Goal: Information Seeking & Learning: Understand process/instructions

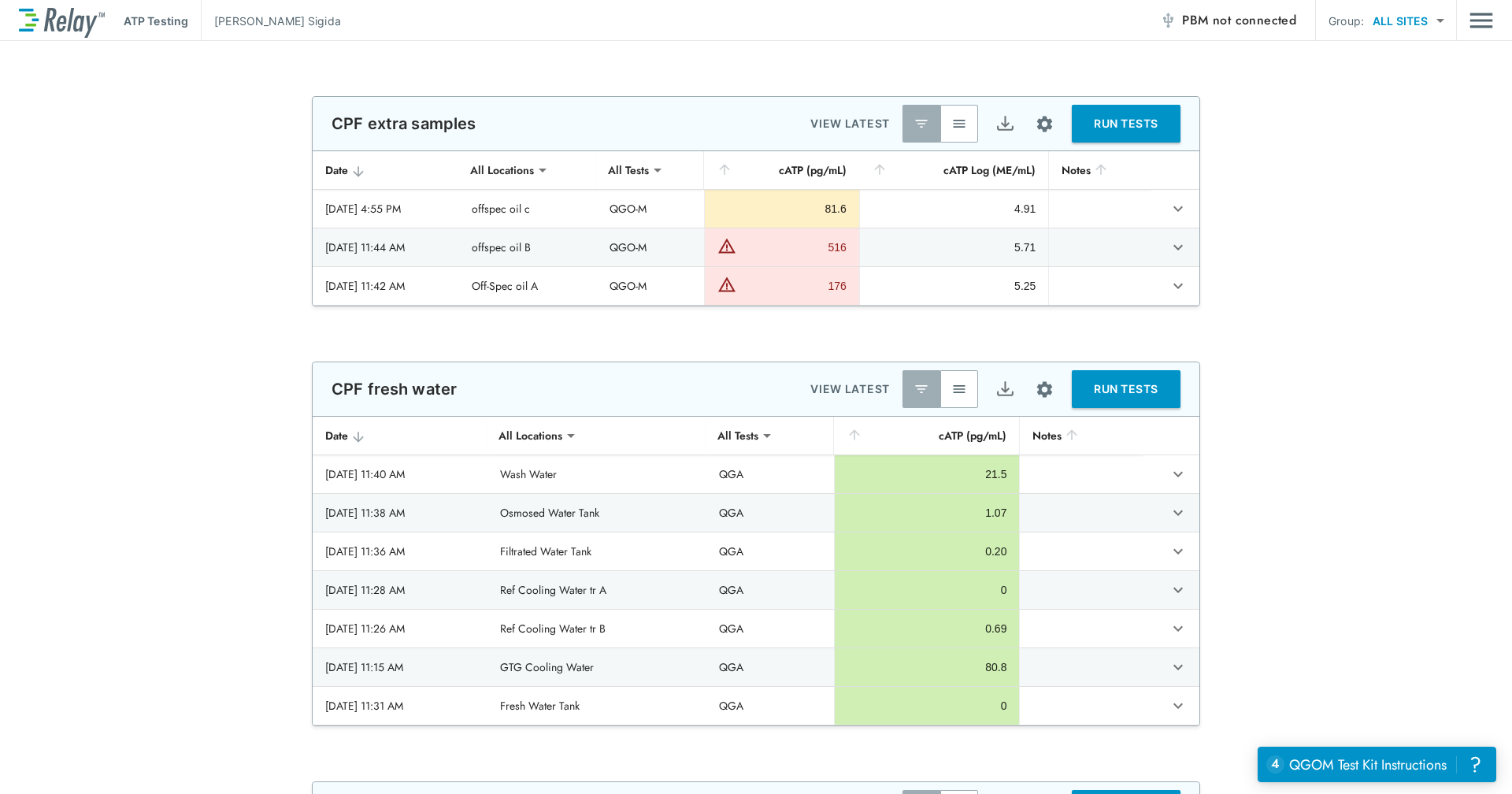
click at [1417, 25] on body "**********" at bounding box center [756, 397] width 1512 height 794
click at [1417, 25] on div at bounding box center [756, 397] width 1512 height 794
click at [1484, 19] on img "Main menu" at bounding box center [1481, 21] width 24 height 30
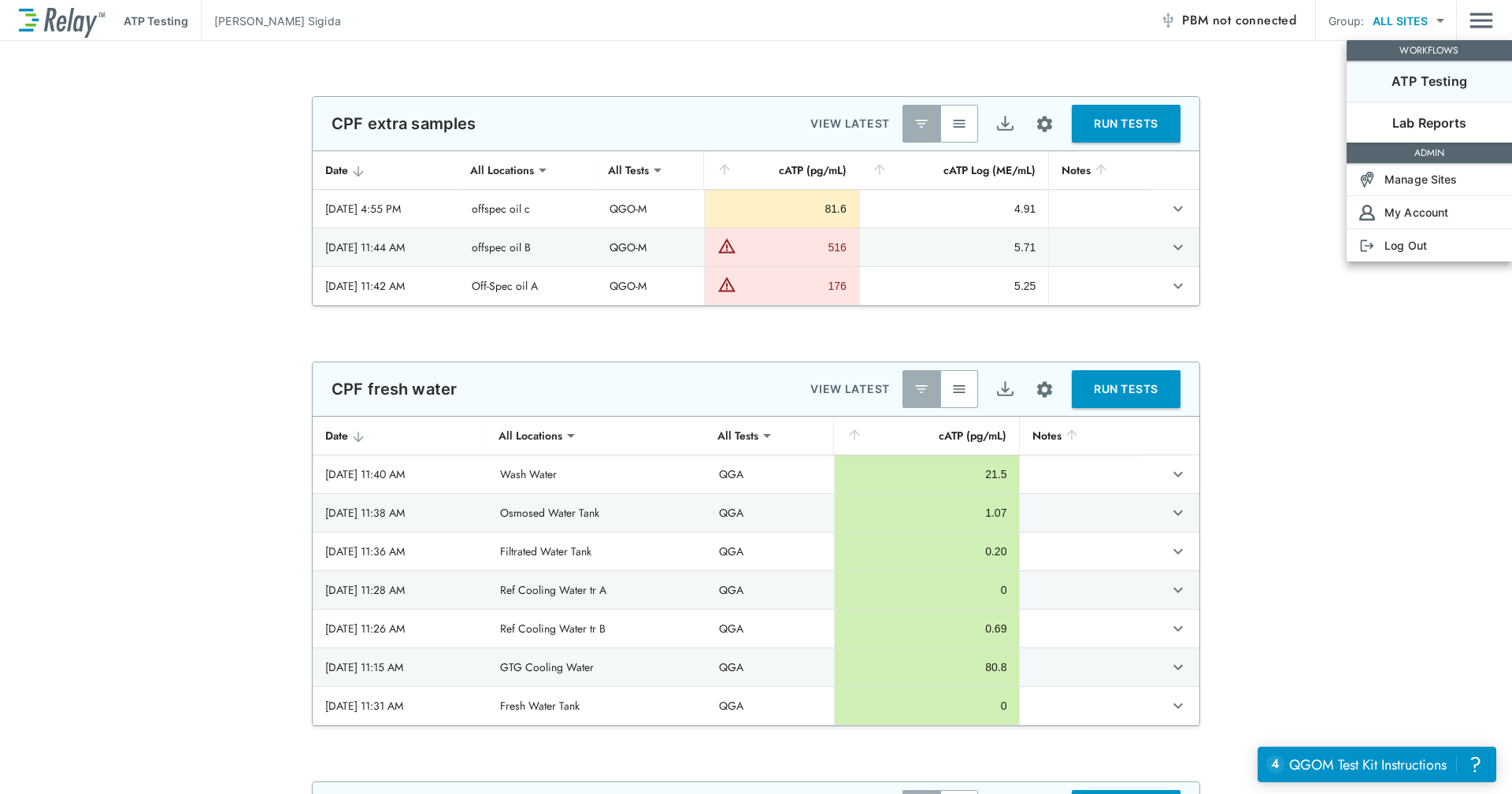
click at [1322, 108] on div at bounding box center [756, 397] width 1512 height 794
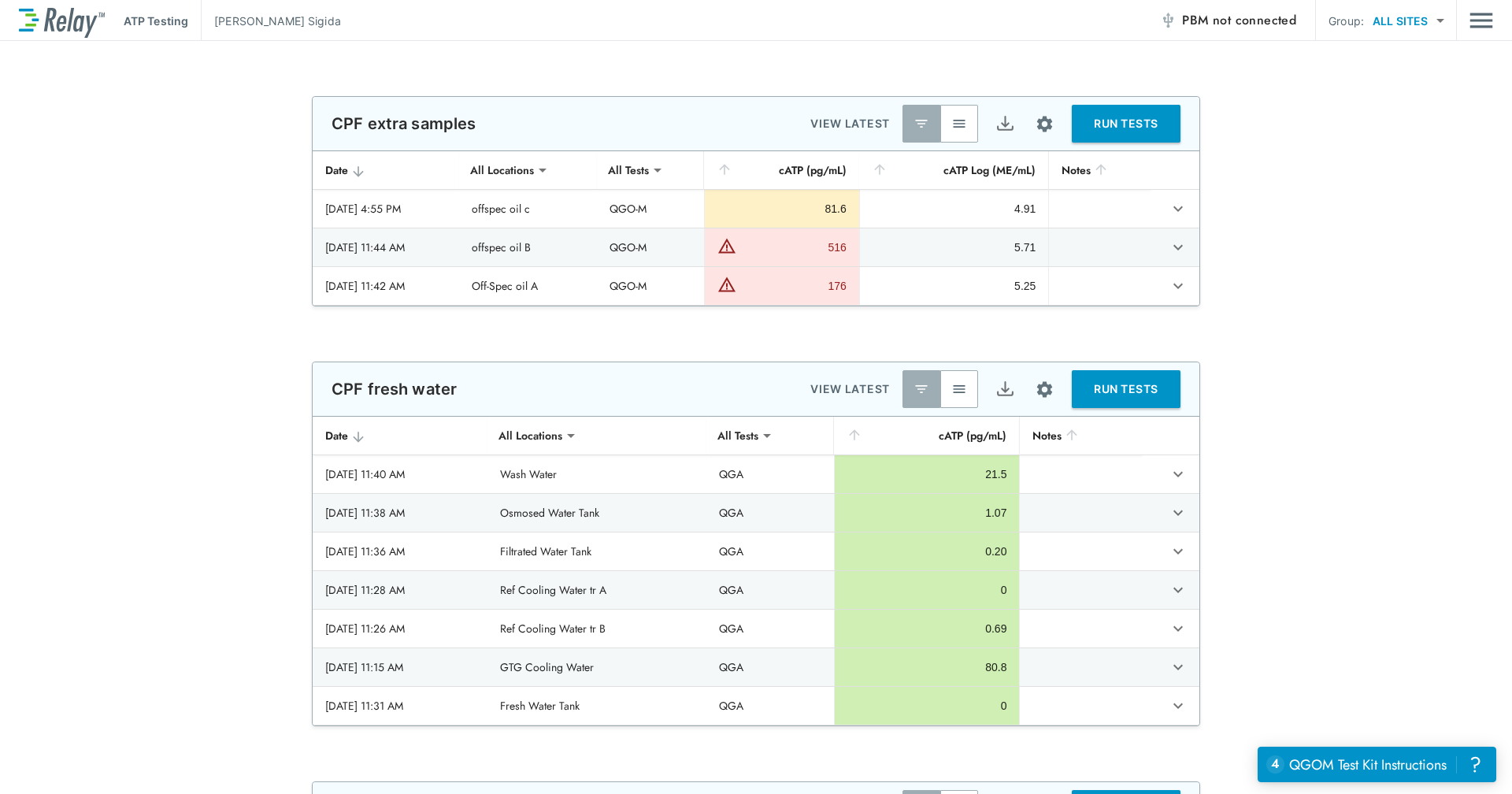
click at [1496, 105] on div "**********" at bounding box center [756, 201] width 1512 height 210
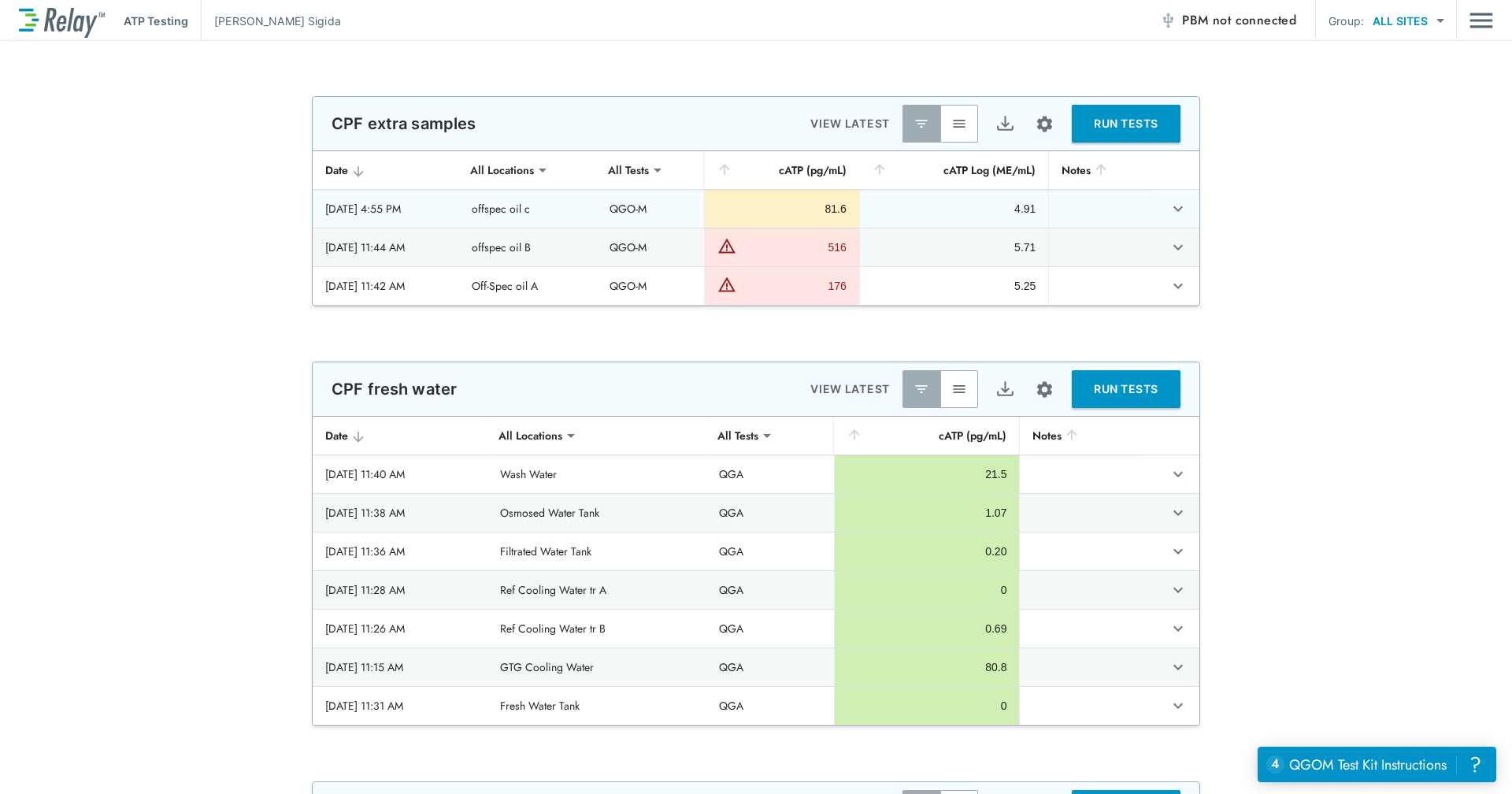
click at [704, 224] on td "QGO-M" at bounding box center [650, 209] width 107 height 38
click at [832, 215] on div "81.6" at bounding box center [782, 208] width 129 height 16
click at [1007, 212] on div "4.91" at bounding box center [954, 208] width 164 height 16
click at [1184, 209] on button "expand row" at bounding box center [1178, 209] width 27 height 27
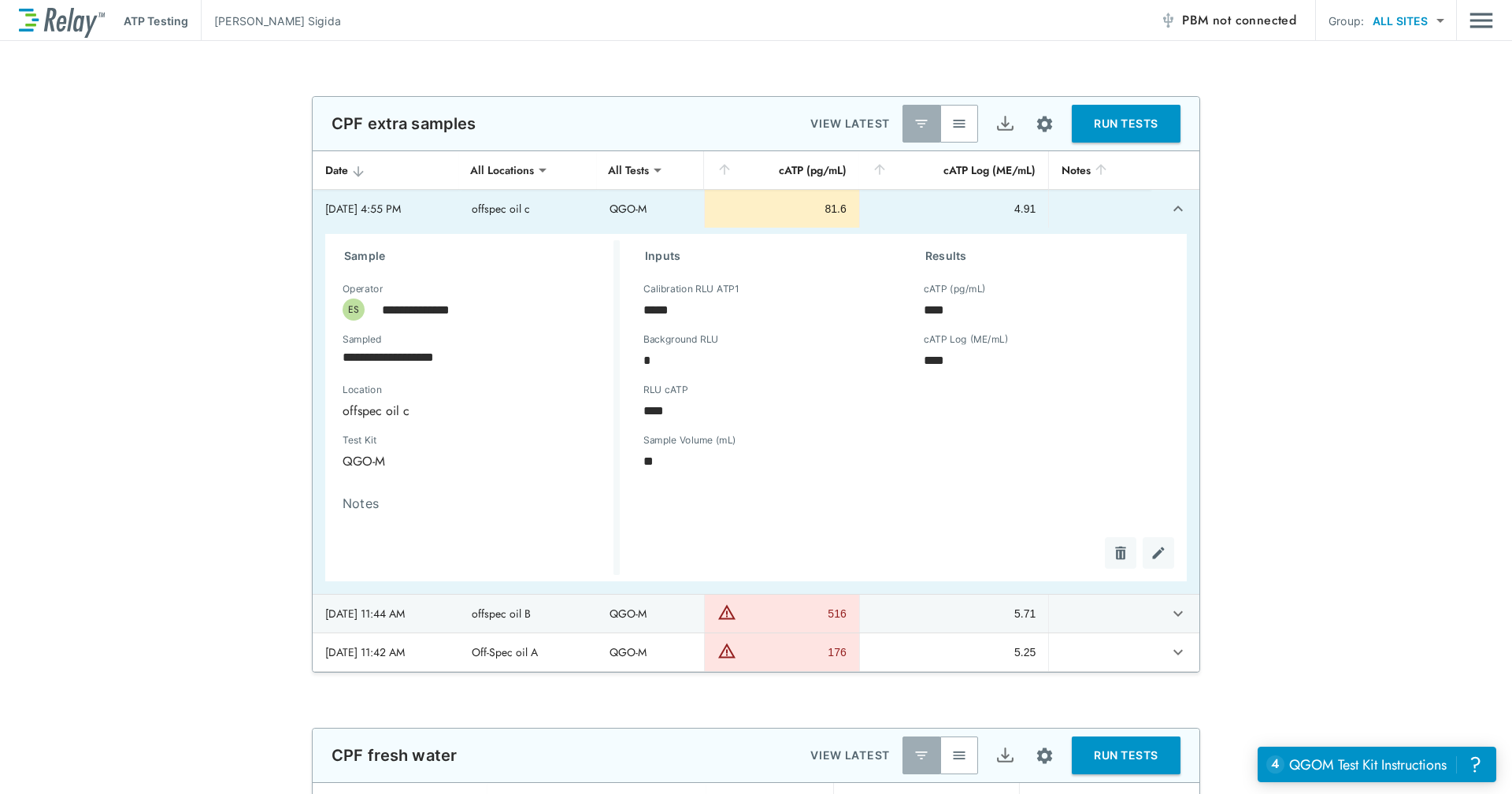
click at [1170, 211] on icon "expand row" at bounding box center [1177, 208] width 19 height 19
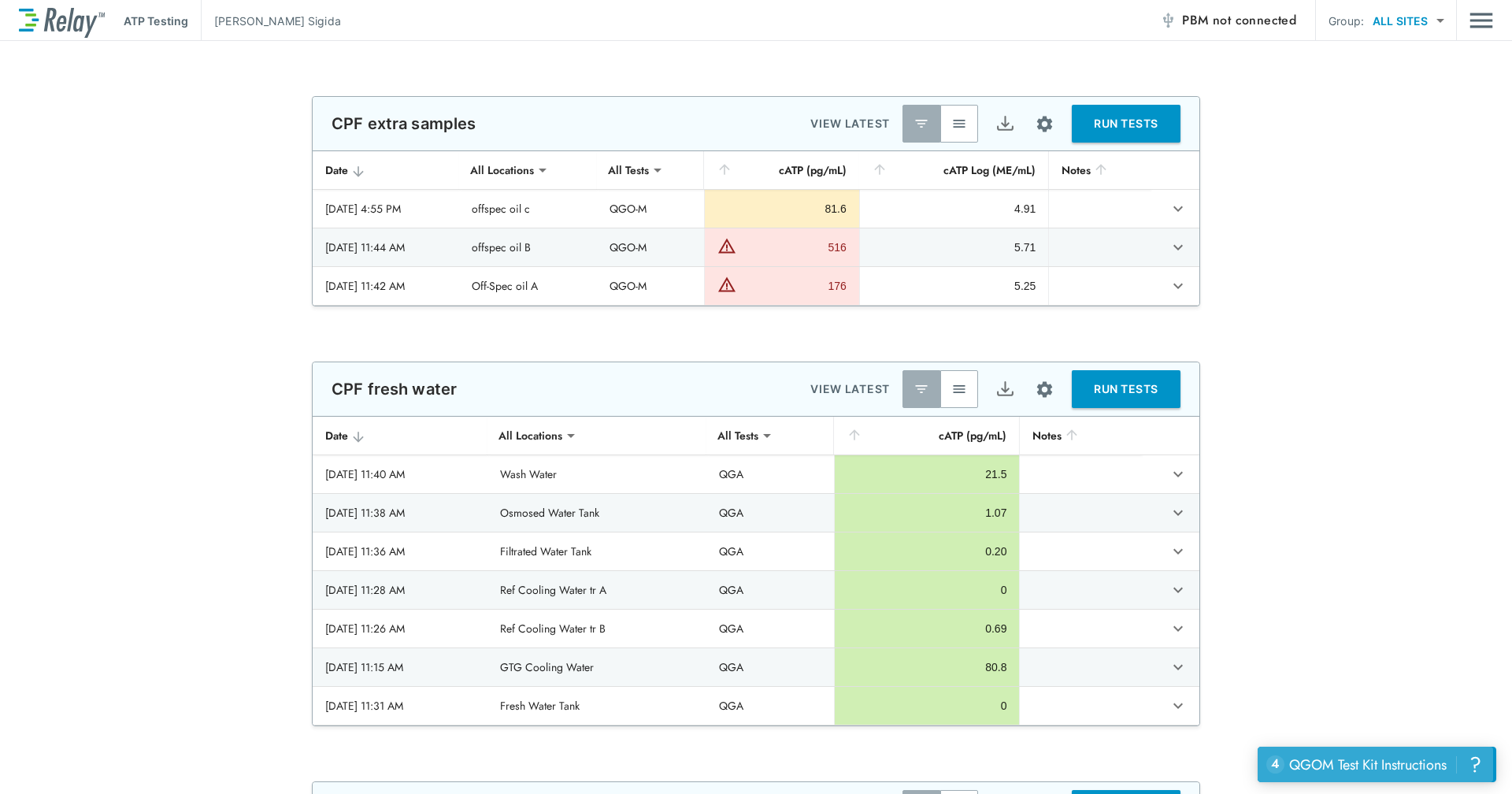
click at [1338, 765] on div "QGOM Test Kit Instructions" at bounding box center [1368, 764] width 158 height 21
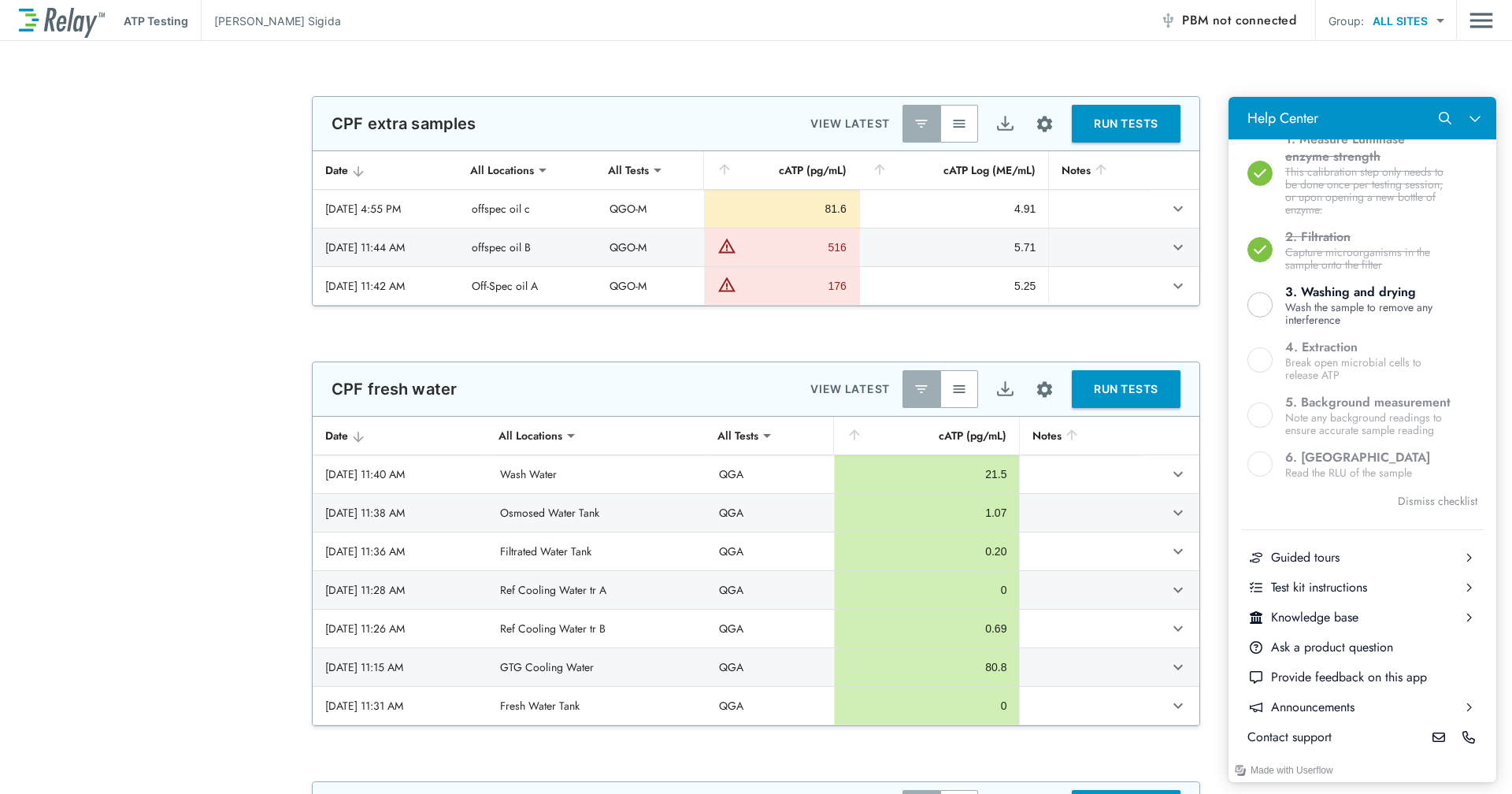
scroll to position [509, 0]
click at [1335, 589] on div "Test kit instructions" at bounding box center [1362, 587] width 183 height 17
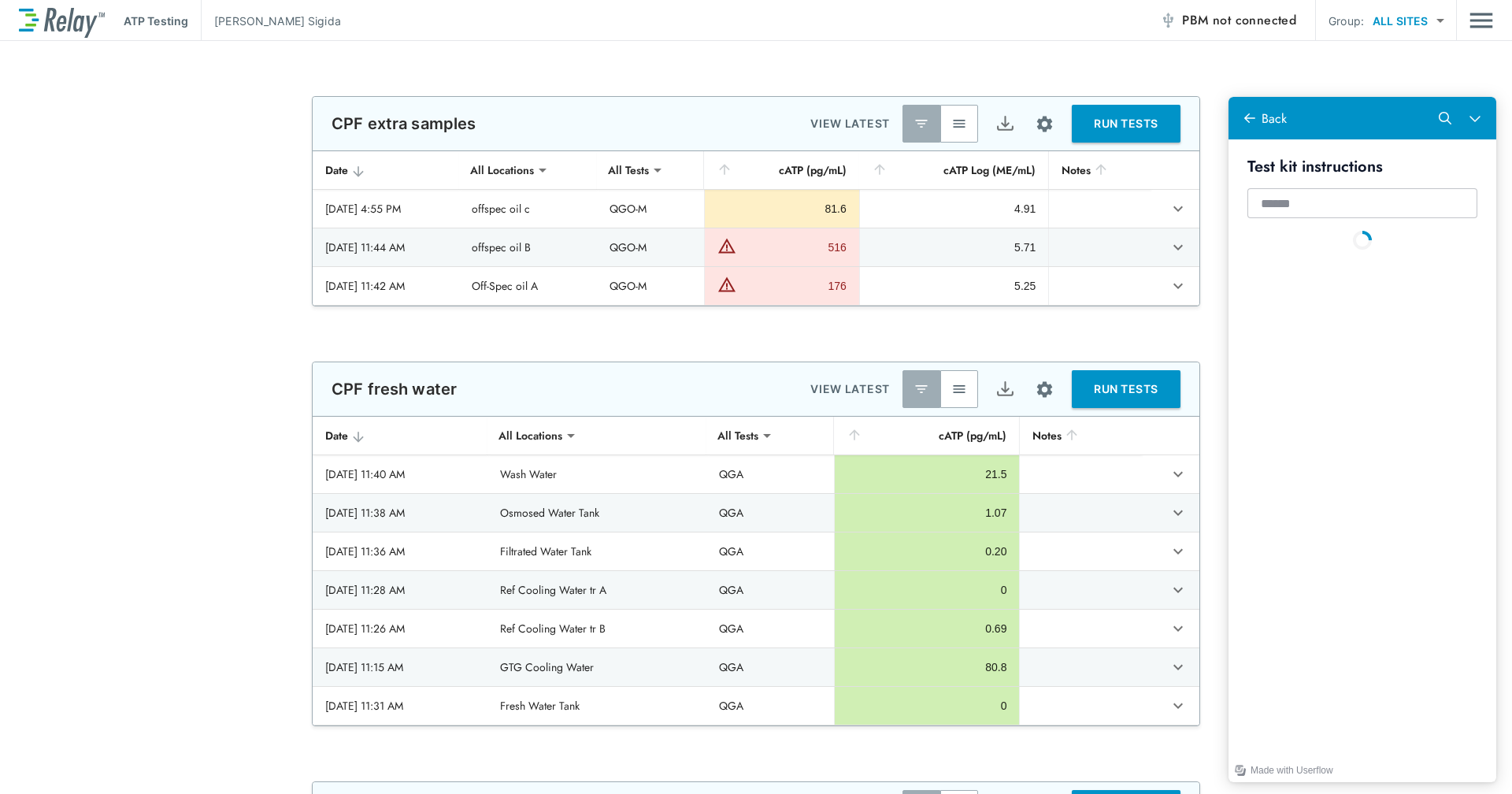
scroll to position [0, 0]
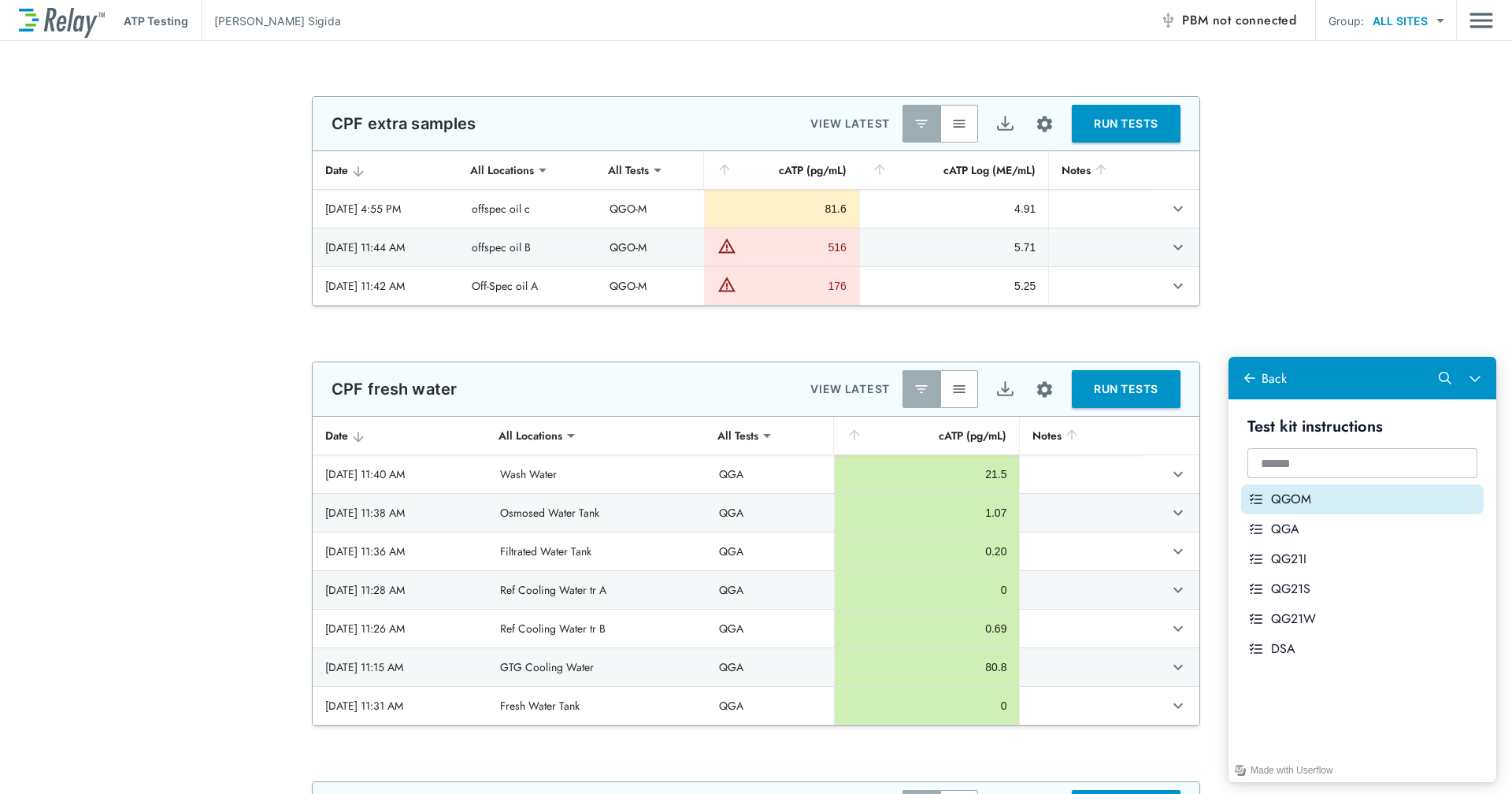
click at [1304, 496] on div "QGOM" at bounding box center [1374, 499] width 206 height 17
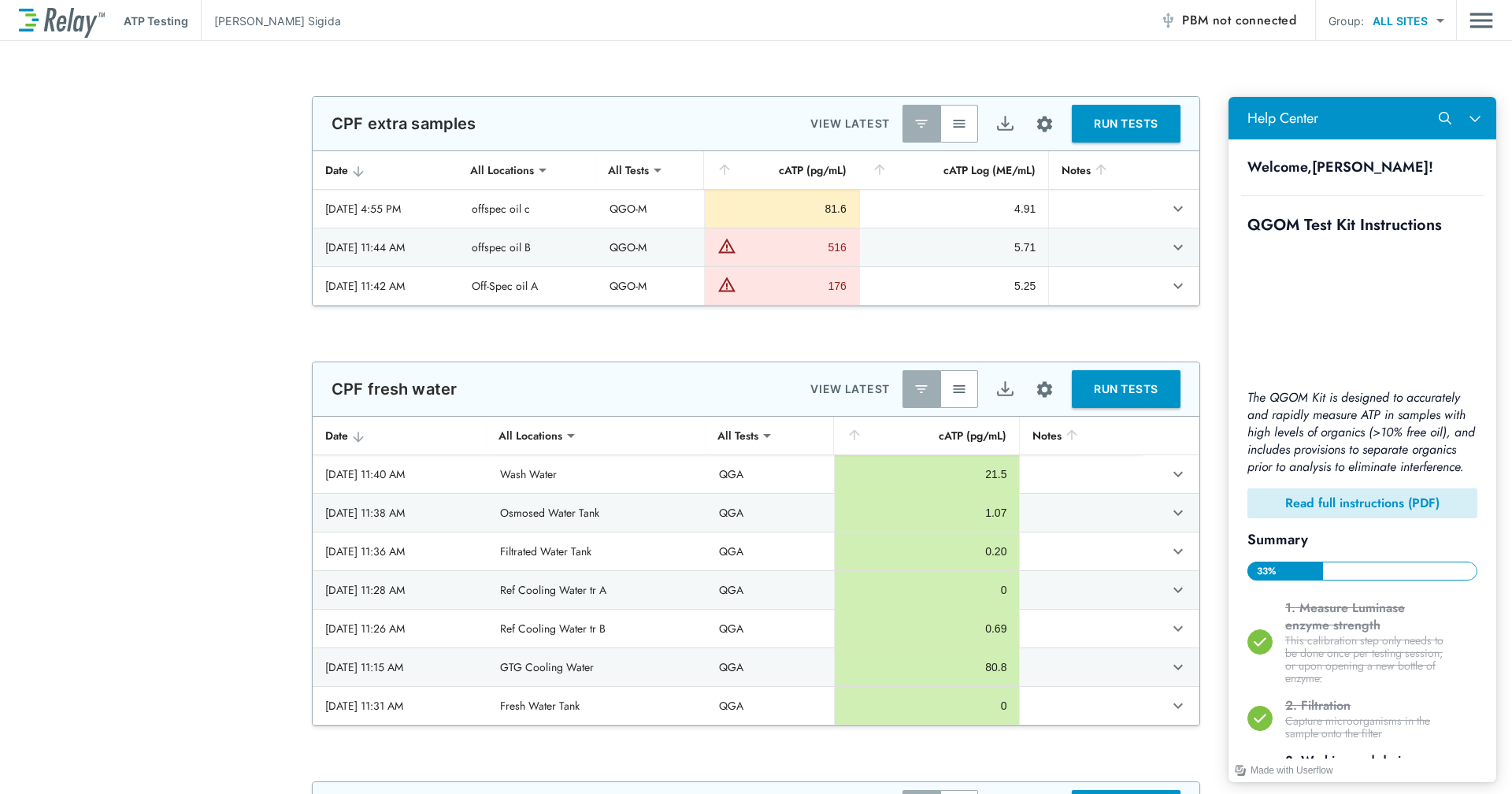
click at [1350, 505] on b "Read full instructions (PDF)" at bounding box center [1362, 503] width 155 height 18
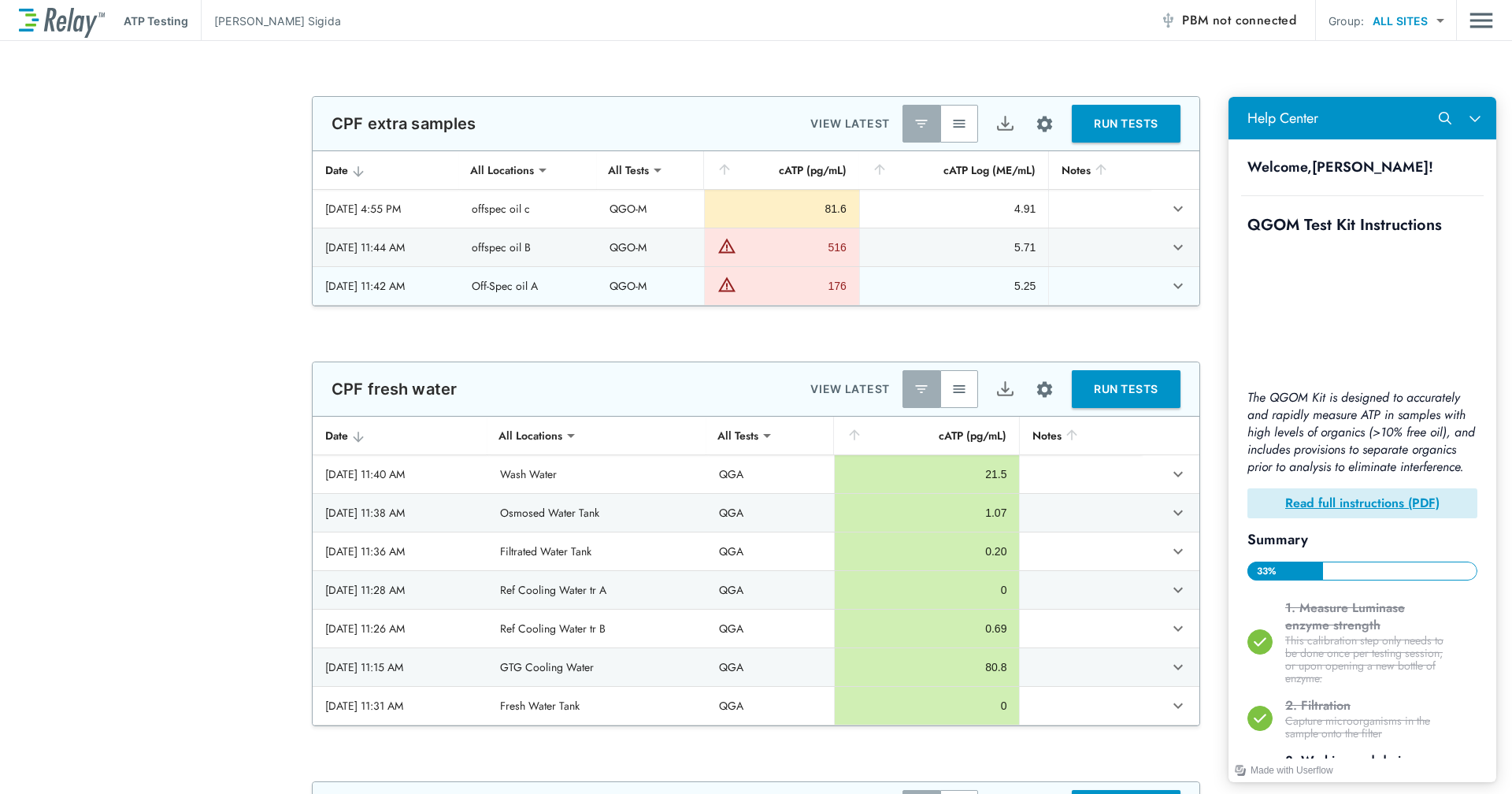
click at [847, 289] on div "176" at bounding box center [793, 285] width 106 height 16
drag, startPoint x: 847, startPoint y: 289, endPoint x: 837, endPoint y: 258, distance: 32.6
click at [837, 258] on div "516" at bounding box center [782, 247] width 129 height 23
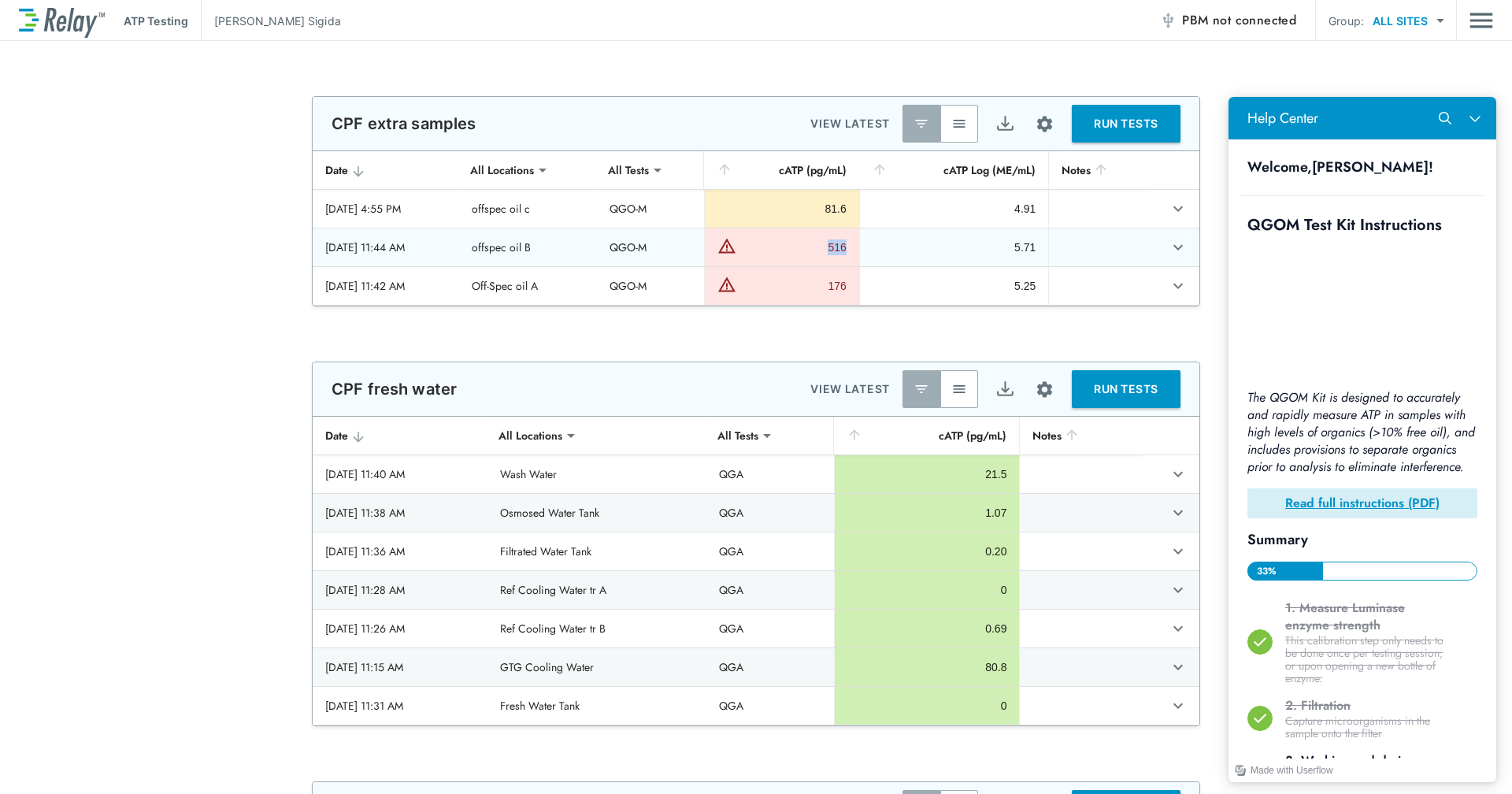
drag, startPoint x: 839, startPoint y: 247, endPoint x: 861, endPoint y: 247, distance: 22.0
click at [859, 247] on td "516" at bounding box center [781, 247] width 155 height 38
drag, startPoint x: 861, startPoint y: 247, endPoint x: 850, endPoint y: 270, distance: 25.5
click at [850, 270] on td "176" at bounding box center [781, 286] width 155 height 38
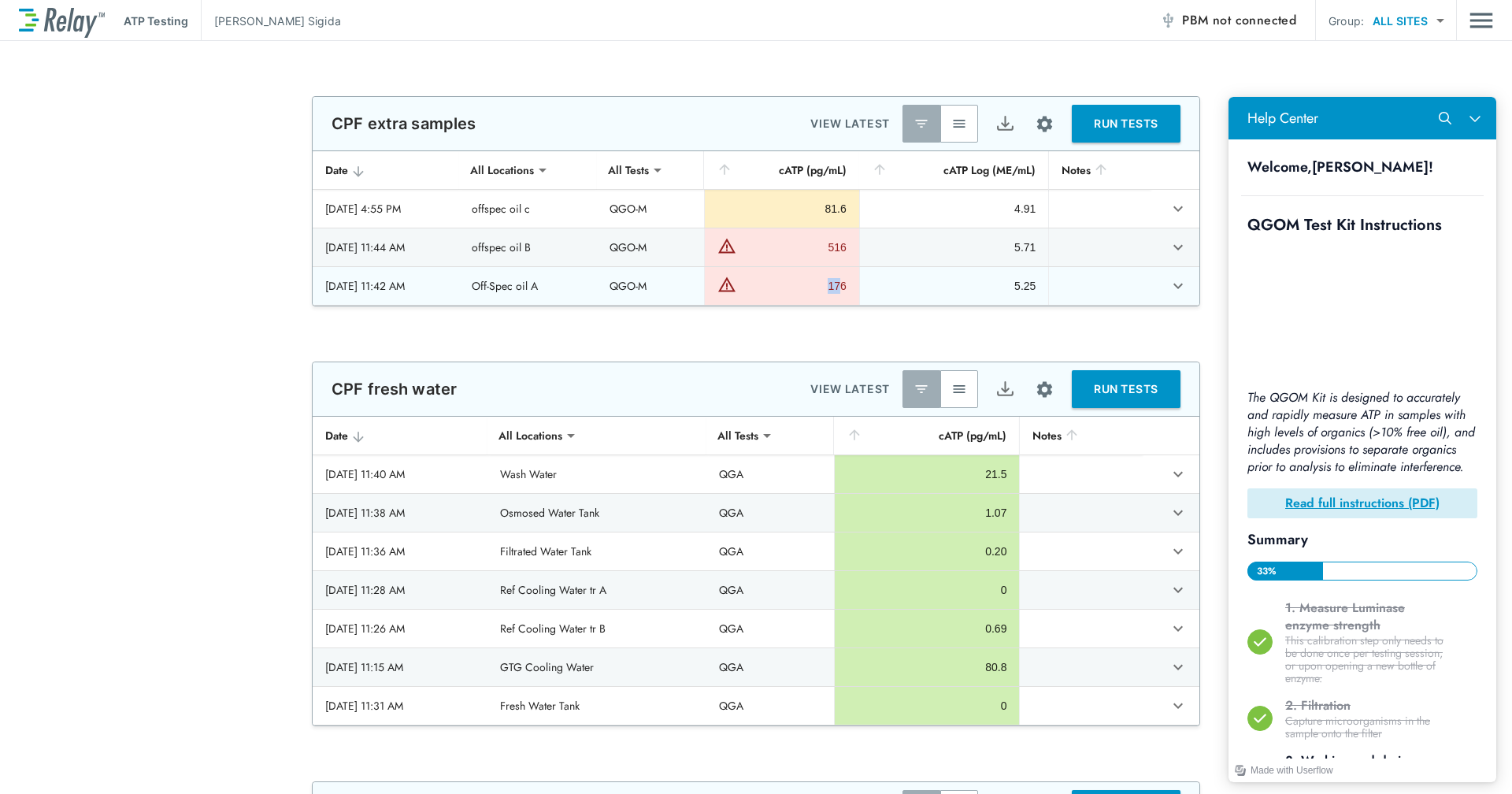
drag, startPoint x: 852, startPoint y: 282, endPoint x: 830, endPoint y: 284, distance: 22.1
click at [830, 284] on div "176" at bounding box center [793, 285] width 106 height 16
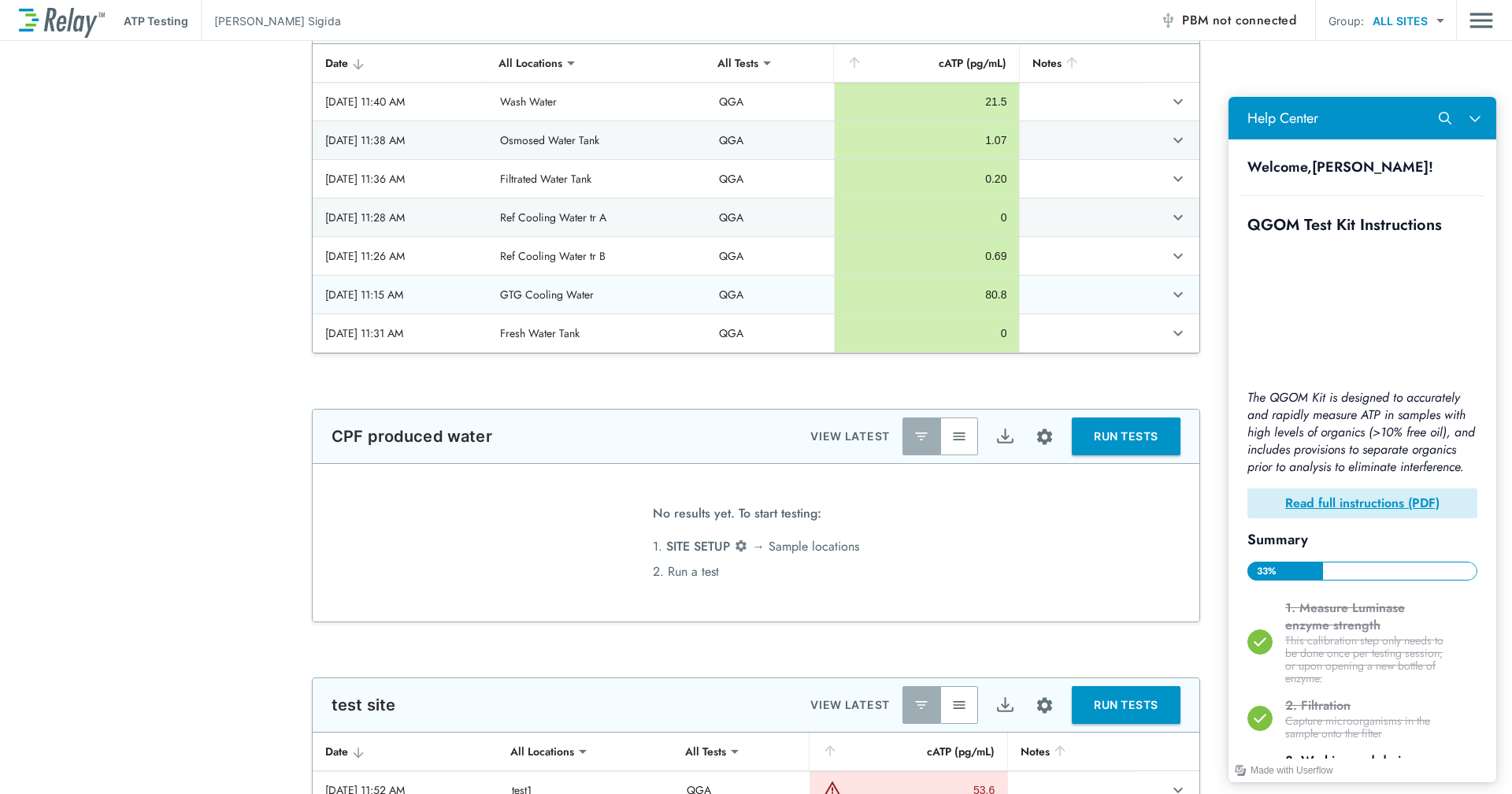
scroll to position [396, 0]
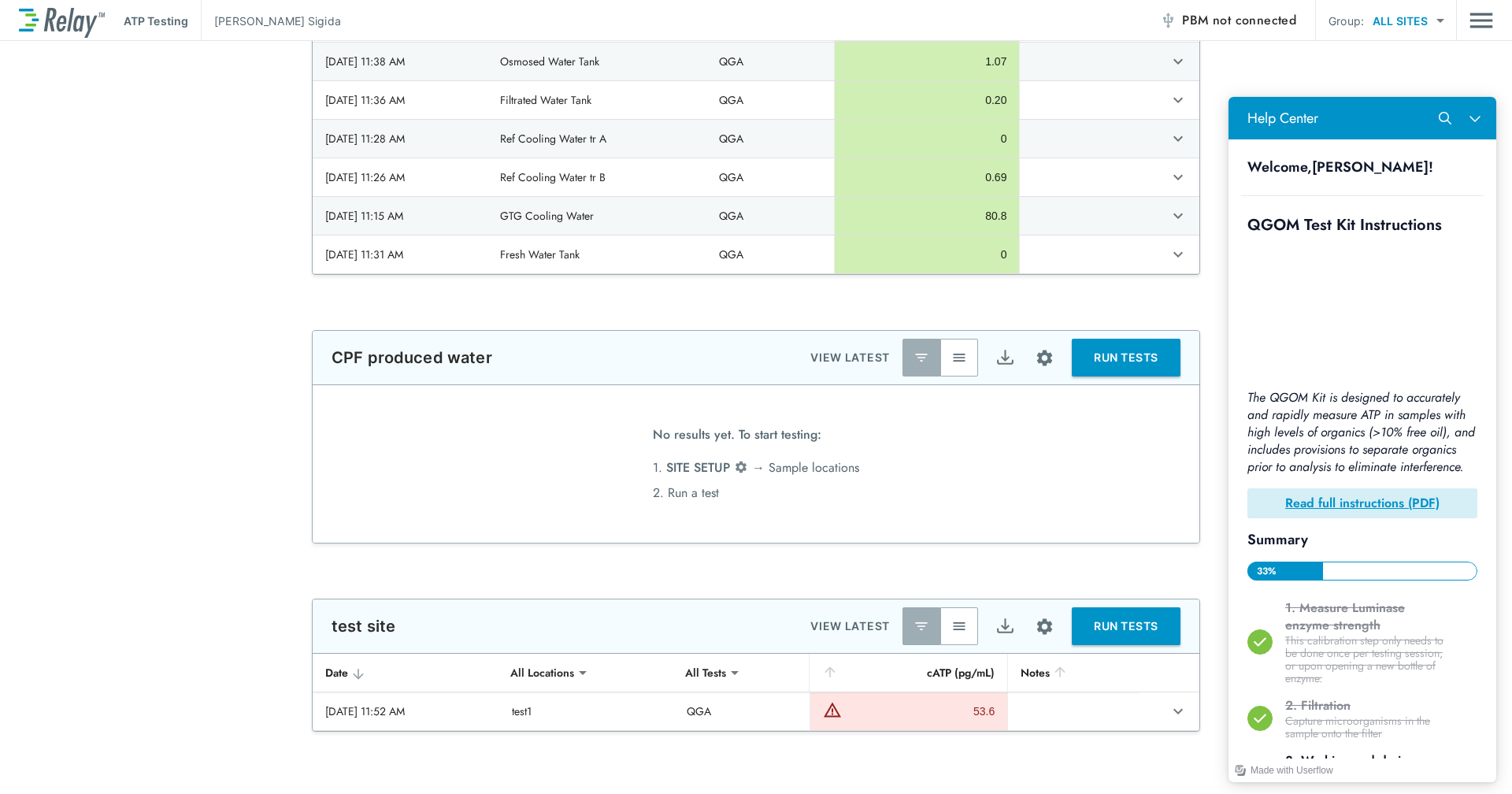
click at [1085, 368] on button "RUN TESTS" at bounding box center [1126, 358] width 109 height 38
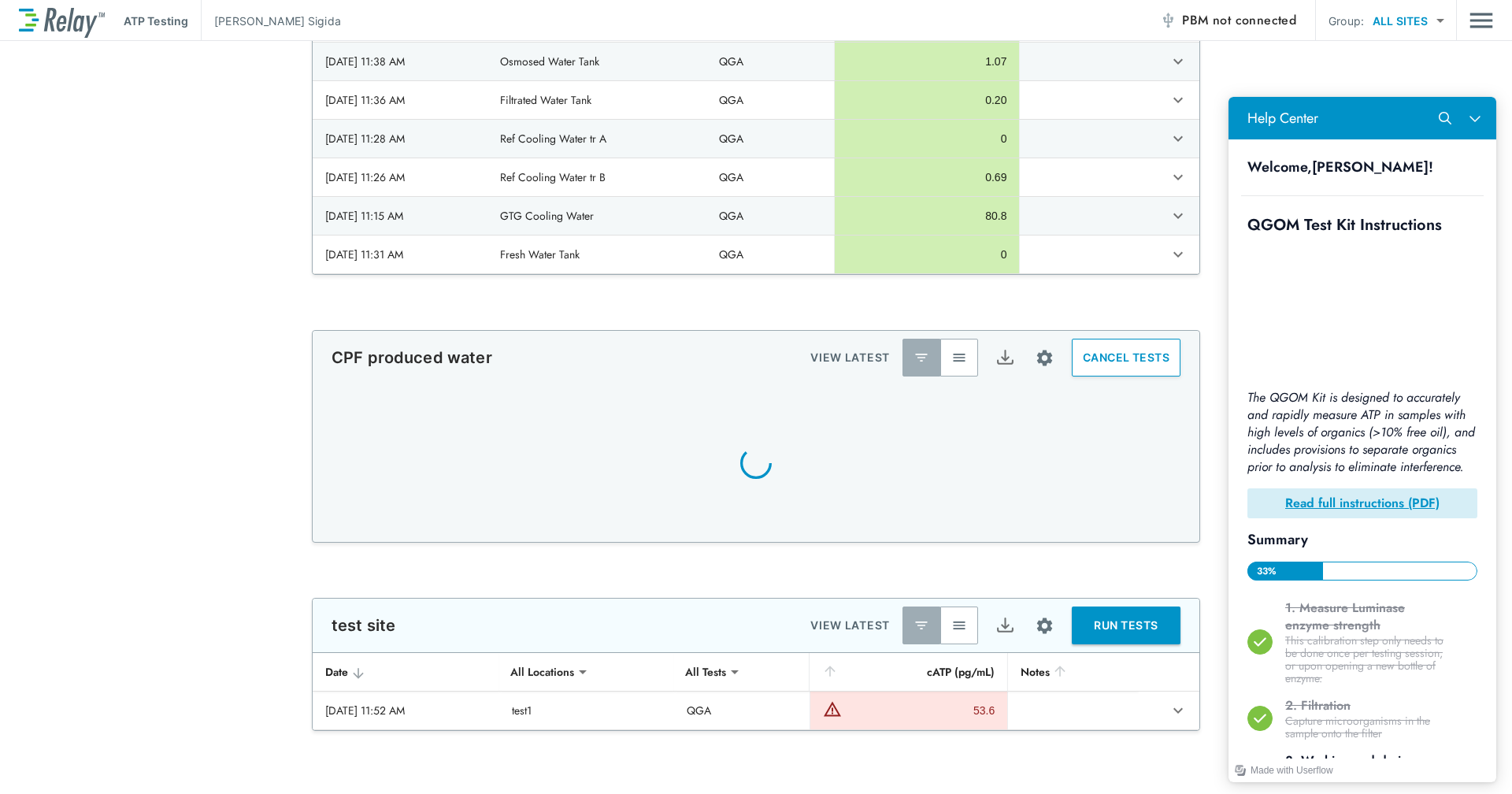
scroll to position [491, 0]
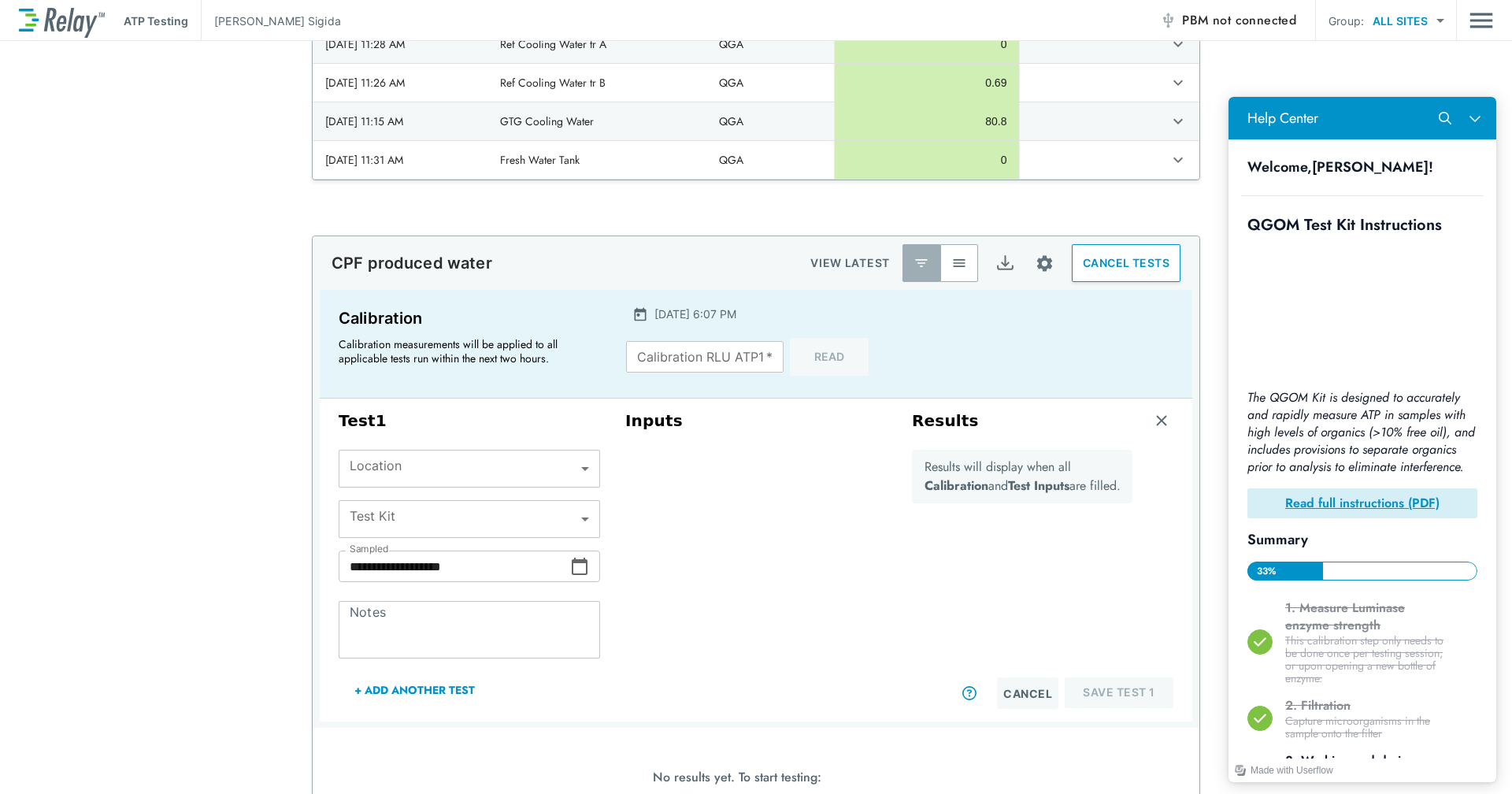
click at [567, 455] on body "**********" at bounding box center [756, 397] width 1512 height 794
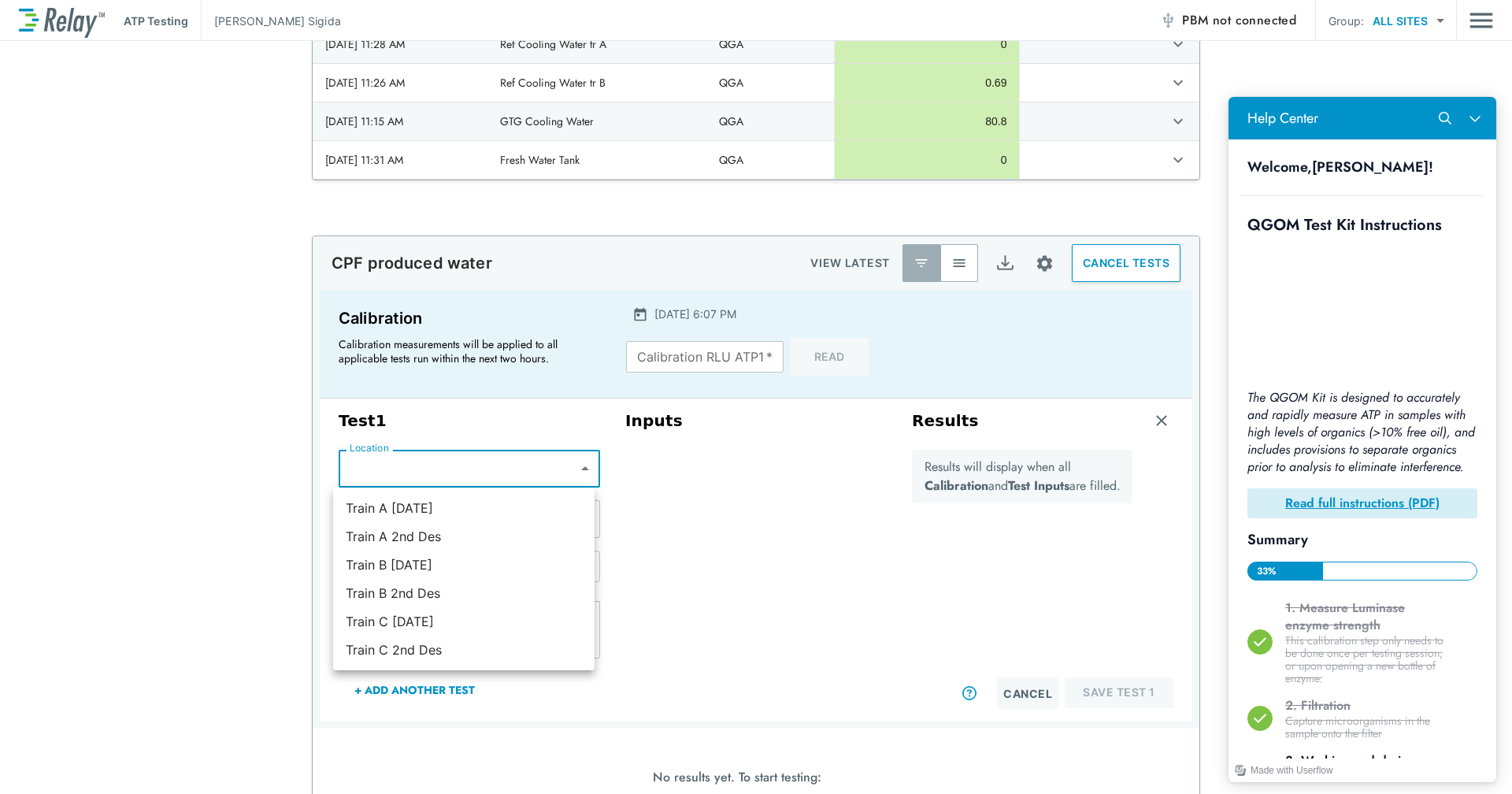
click at [157, 335] on div at bounding box center [756, 397] width 1512 height 794
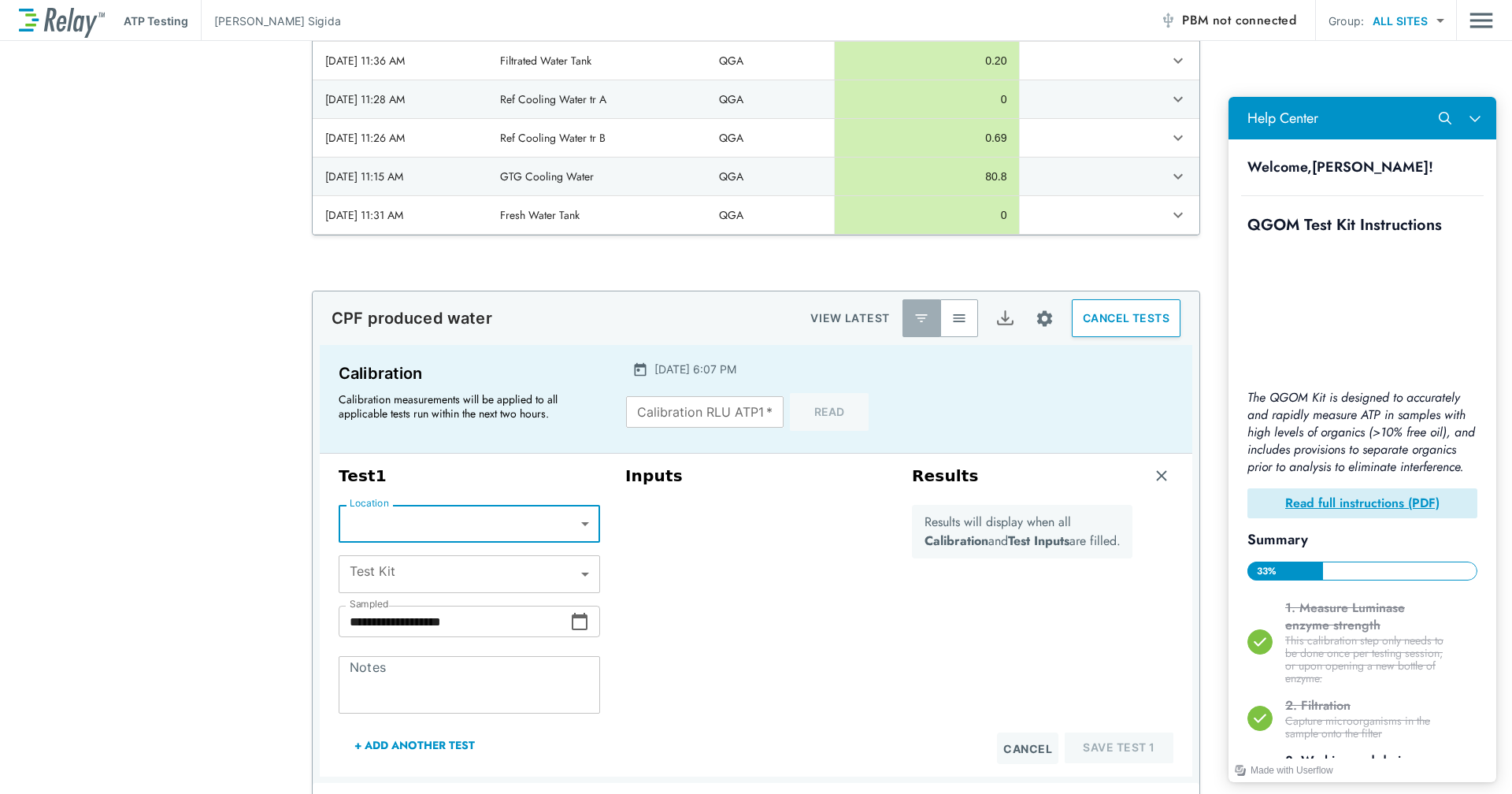
scroll to position [0, 0]
